Goal: Complete application form

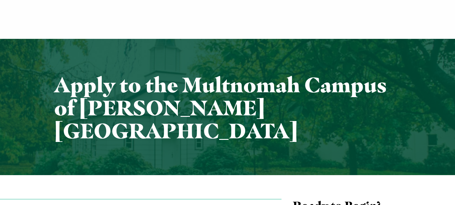
scroll to position [117, 0]
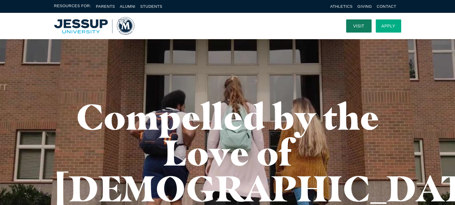
click at [380, 27] on link "Apply" at bounding box center [388, 25] width 25 height 13
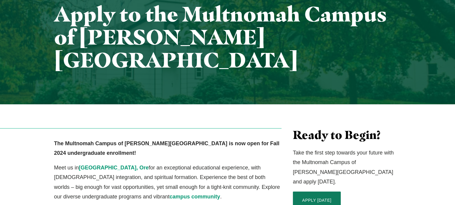
scroll to position [90, 0]
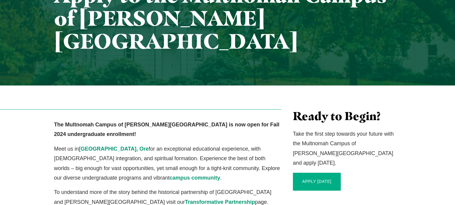
click at [315, 173] on link "APPLY [DATE]" at bounding box center [317, 182] width 48 height 18
